Goal: Find specific page/section: Find specific page/section

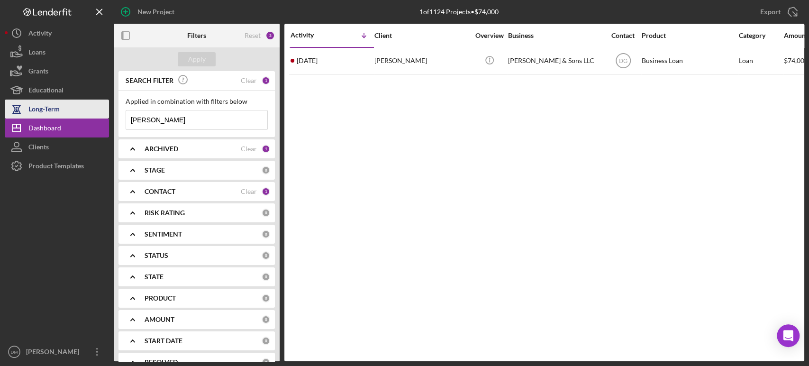
drag, startPoint x: 159, startPoint y: 117, endPoint x: 108, endPoint y: 113, distance: 51.3
click at [108, 113] on div "New Project 1 of 1124 Projects • $74,000 [PERSON_NAME] Export Icon/Export Filte…" at bounding box center [404, 180] width 799 height 361
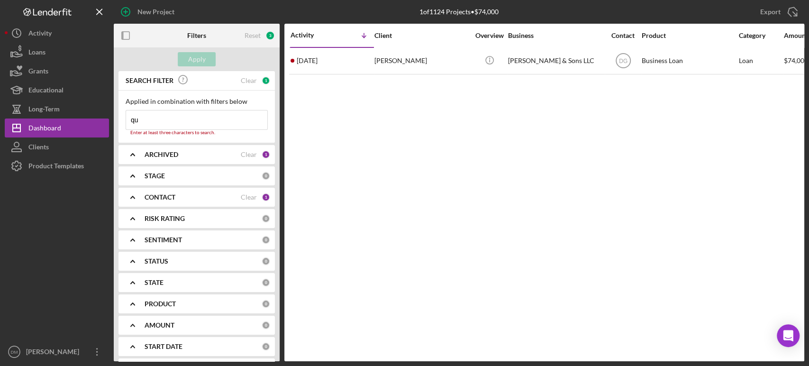
type input "q"
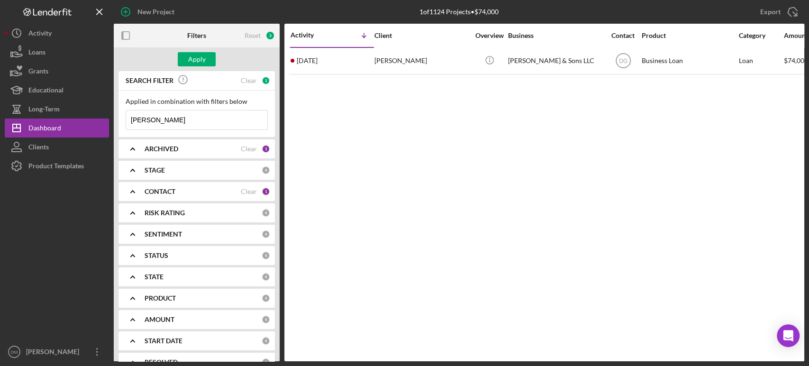
type input "[PERSON_NAME]"
click at [194, 193] on div "CONTACT" at bounding box center [193, 192] width 96 height 8
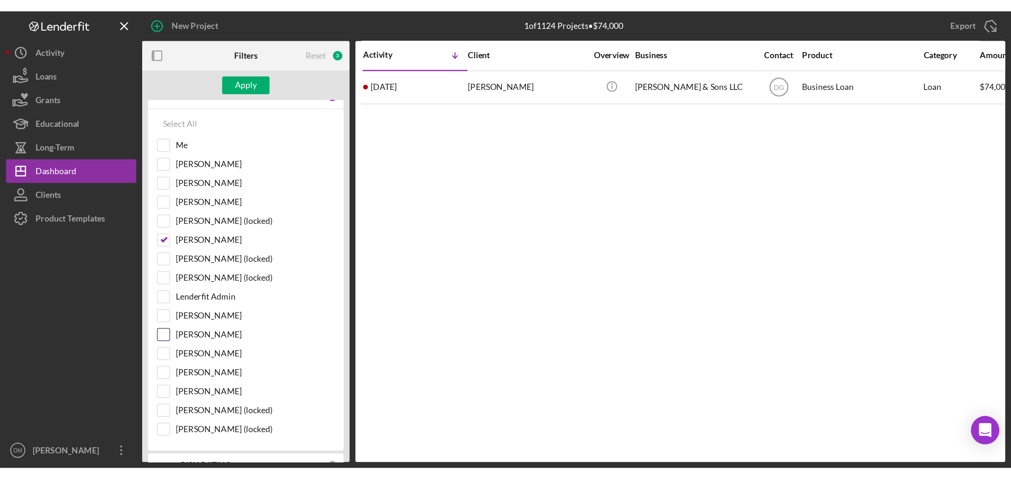
scroll to position [105, 0]
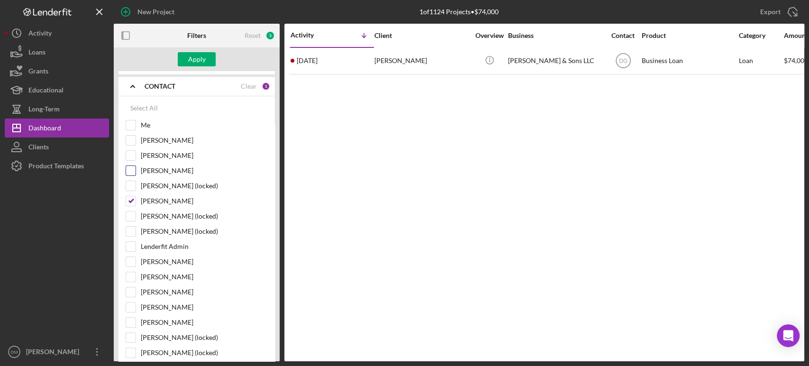
click at [129, 168] on input "[PERSON_NAME]" at bounding box center [130, 170] width 9 height 9
checkbox input "true"
click at [128, 202] on input "[PERSON_NAME]" at bounding box center [130, 200] width 9 height 9
checkbox input "false"
click at [198, 59] on div "Apply" at bounding box center [197, 59] width 18 height 14
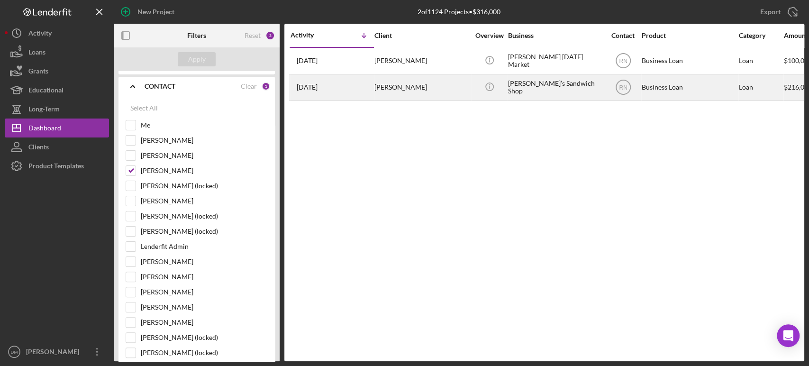
click at [584, 90] on div "[PERSON_NAME]’s Sandwich Shop" at bounding box center [555, 87] width 95 height 25
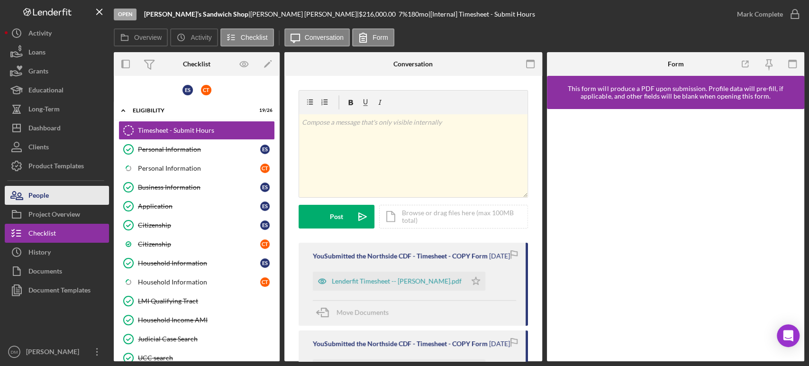
click at [57, 196] on button "People" at bounding box center [57, 195] width 104 height 19
